Goal: Transaction & Acquisition: Purchase product/service

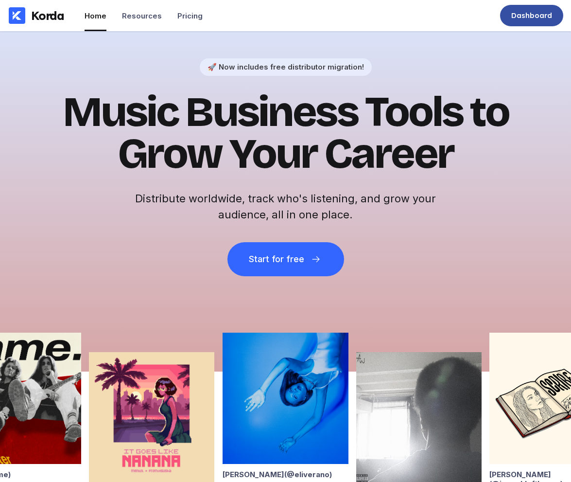
click at [533, 17] on div "Dashboard" at bounding box center [532, 16] width 41 height 10
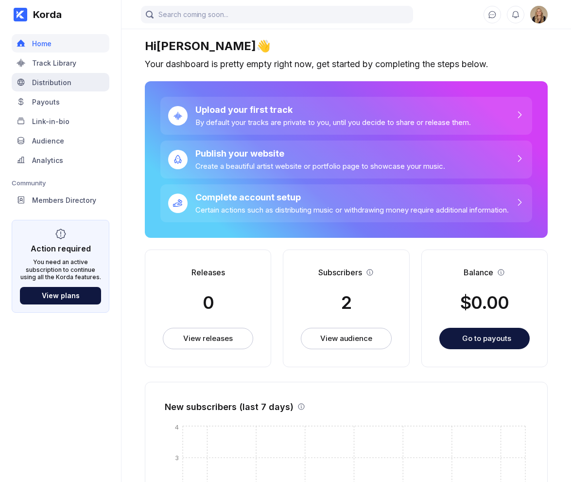
click at [60, 89] on div "Distribution" at bounding box center [61, 82] width 98 height 18
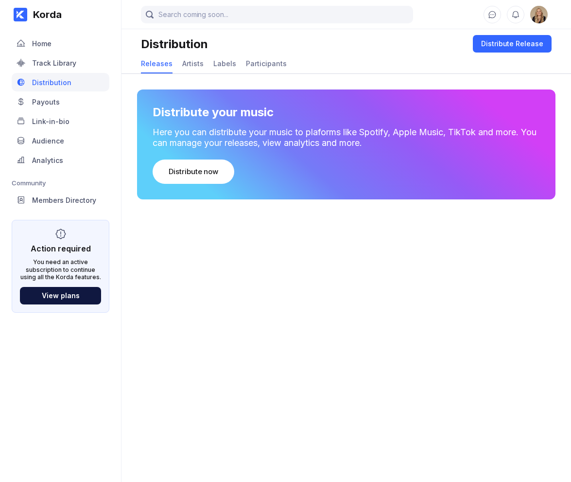
click at [198, 188] on div "Distribute your music Here you can distribute your music to plaforms like Spoti…" at bounding box center [346, 144] width 419 height 110
click at [199, 176] on div "Distribute now" at bounding box center [194, 172] width 50 height 10
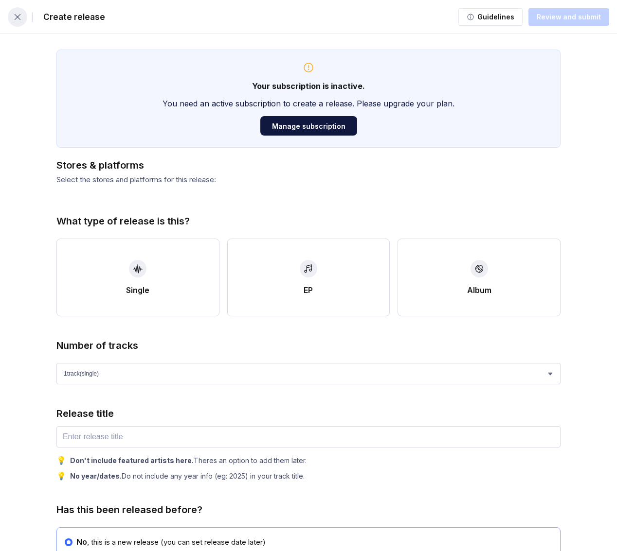
click at [17, 16] on icon "button" at bounding box center [18, 17] width 6 height 6
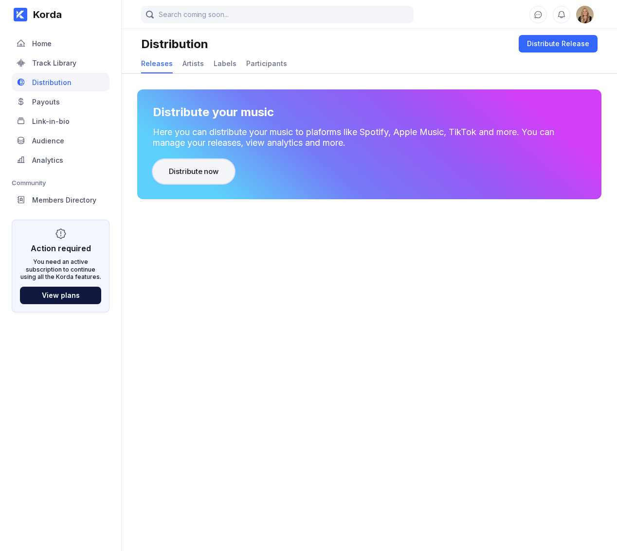
click at [197, 165] on button "Distribute now" at bounding box center [194, 172] width 82 height 24
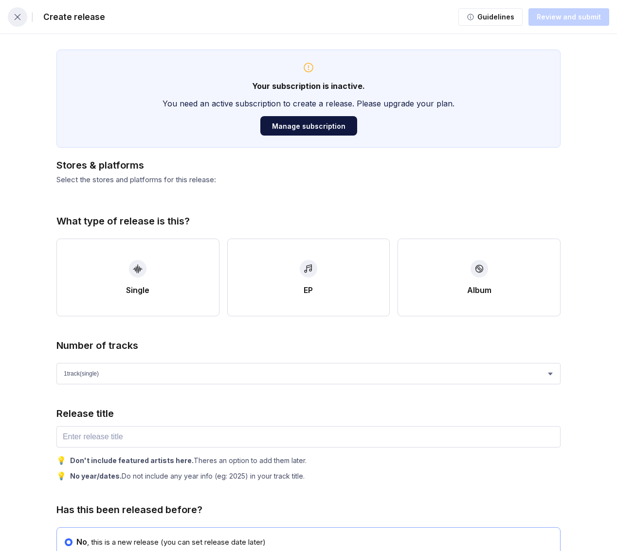
click at [23, 18] on button "button" at bounding box center [17, 16] width 19 height 19
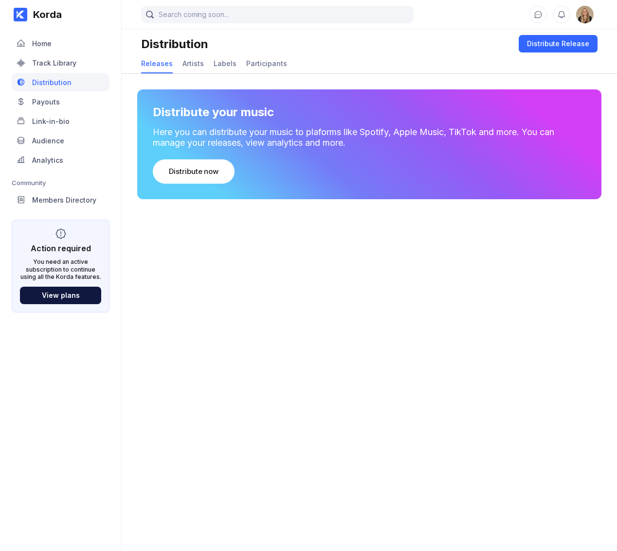
click at [129, 106] on div "Distribute your music Here you can distribute your music to plaforms like Spoti…" at bounding box center [369, 142] width 495 height 137
click at [85, 68] on div "Track Library" at bounding box center [61, 62] width 98 height 18
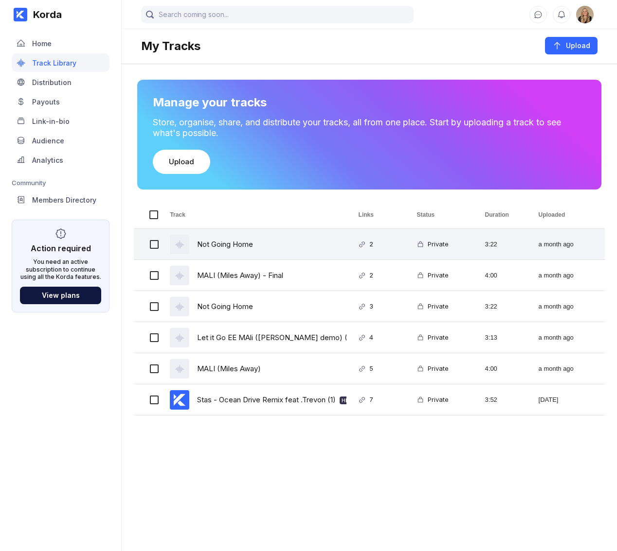
click at [245, 239] on div "Not Going Home" at bounding box center [225, 244] width 56 height 23
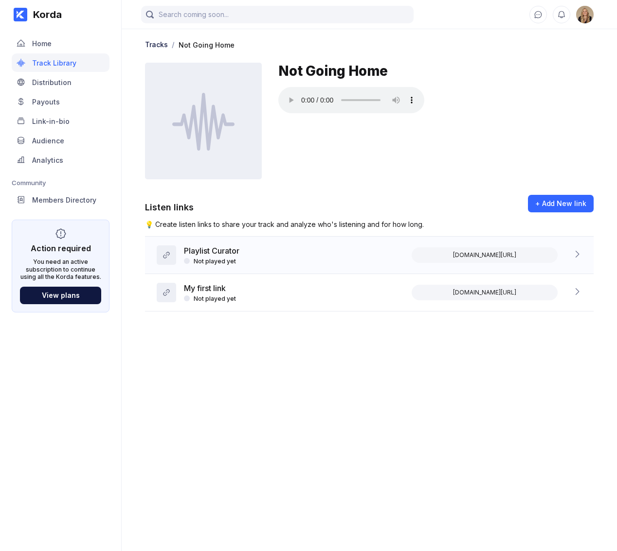
click at [571, 254] on div "Playlist Curator Not played yet [DOMAIN_NAME][URL]" at bounding box center [369, 255] width 448 height 37
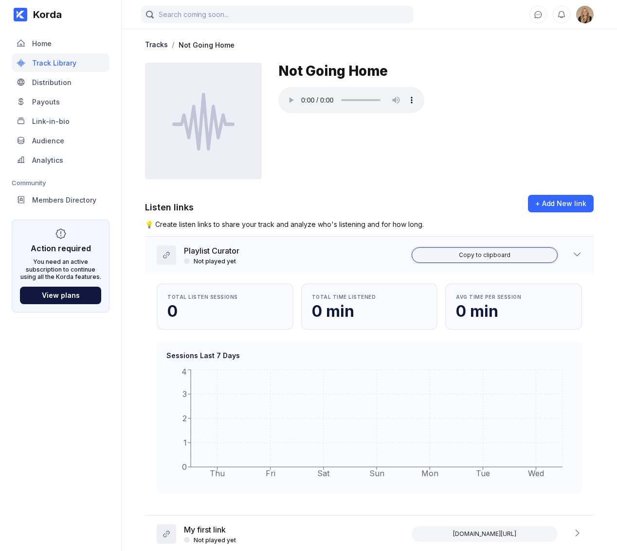
click at [518, 257] on button "Copy to clipboard" at bounding box center [484, 256] width 146 height 16
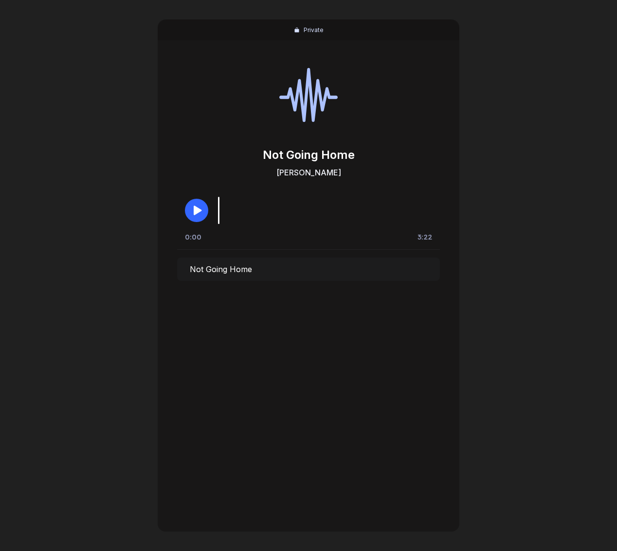
click at [194, 213] on icon "button" at bounding box center [198, 211] width 8 height 10
click at [194, 213] on icon "button" at bounding box center [197, 210] width 8 height 9
